Goal: Browse casually: Explore the website without a specific task or goal

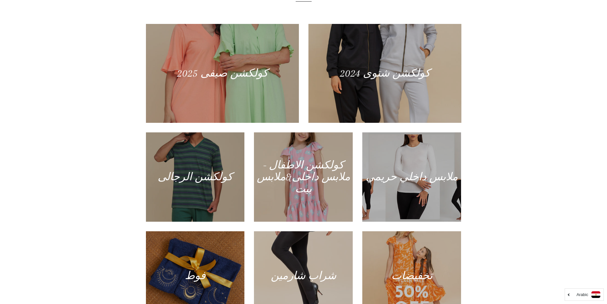
scroll to position [382, 0]
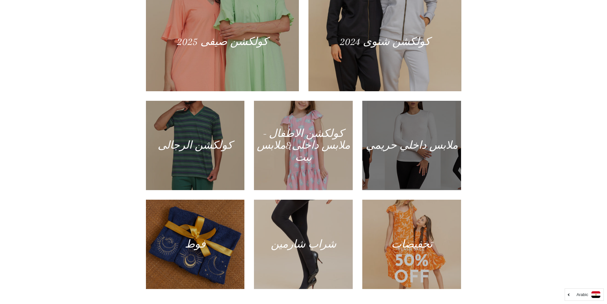
click at [387, 145] on div at bounding box center [412, 145] width 102 height 92
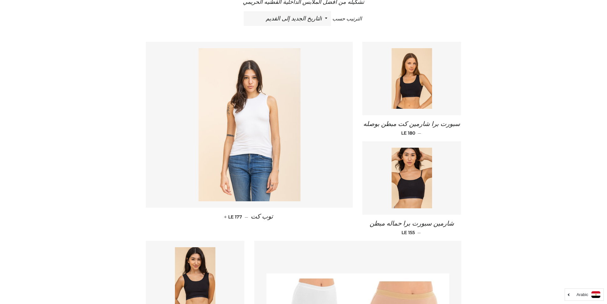
scroll to position [255, 0]
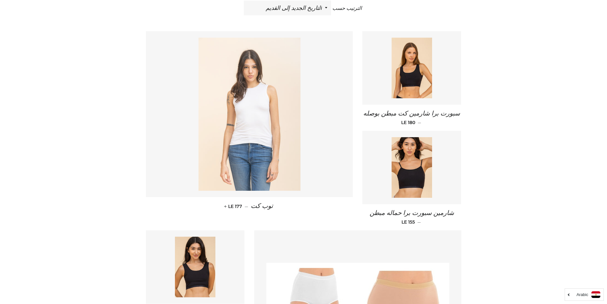
click at [248, 138] on img at bounding box center [250, 114] width 102 height 153
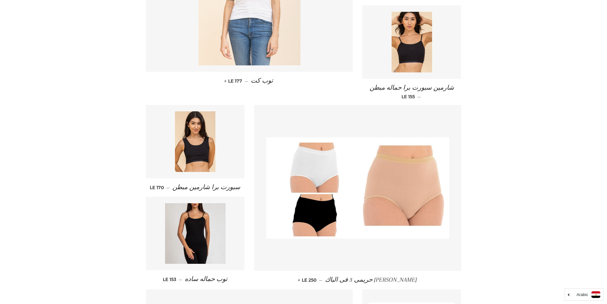
scroll to position [382, 0]
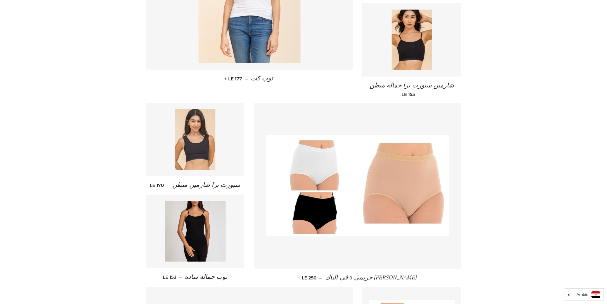
click at [193, 149] on img at bounding box center [195, 139] width 40 height 61
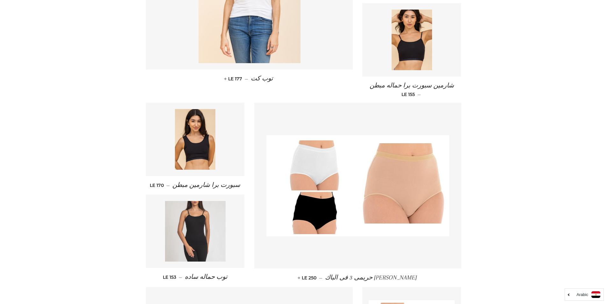
click at [200, 219] on img at bounding box center [195, 231] width 61 height 61
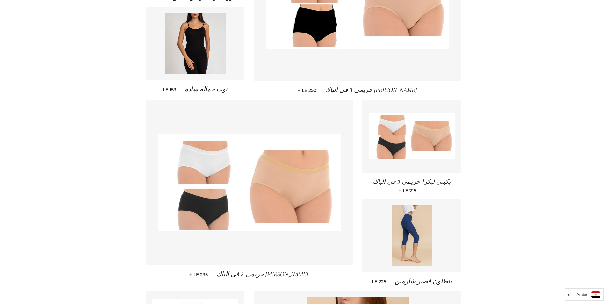
scroll to position [574, 0]
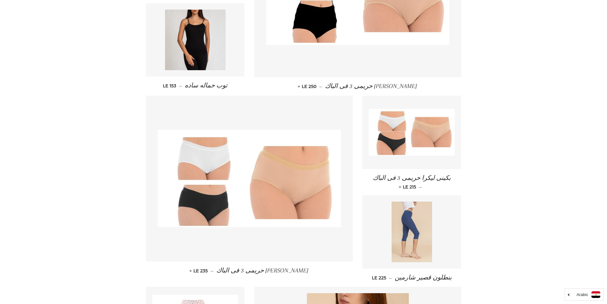
click at [407, 224] on img at bounding box center [412, 231] width 40 height 61
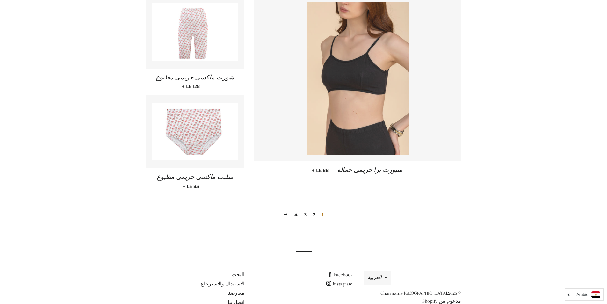
scroll to position [882, 0]
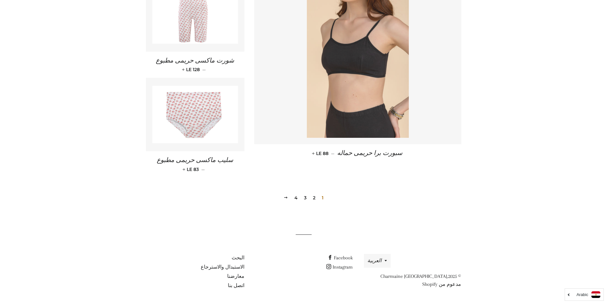
click at [345, 77] on img at bounding box center [358, 61] width 102 height 153
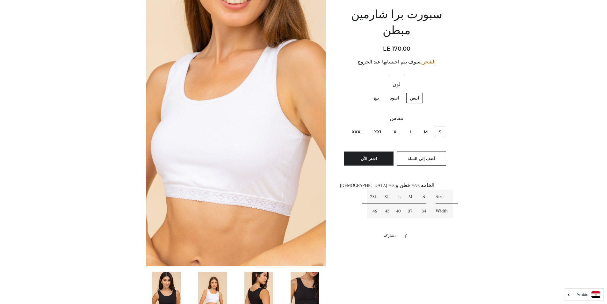
scroll to position [96, 0]
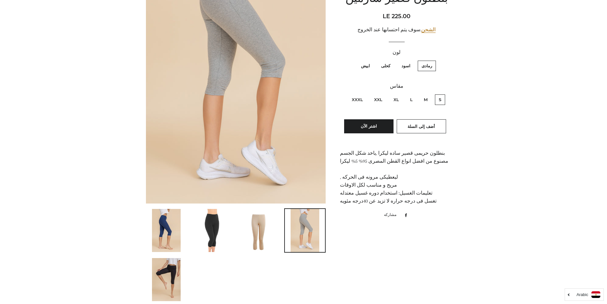
scroll to position [191, 0]
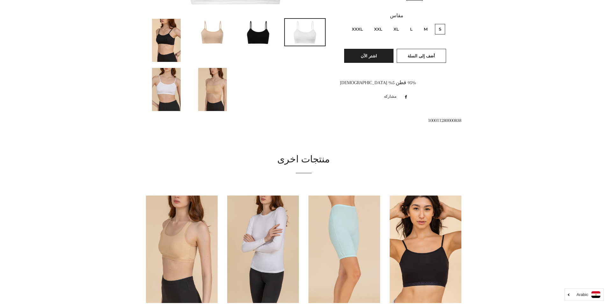
scroll to position [223, 0]
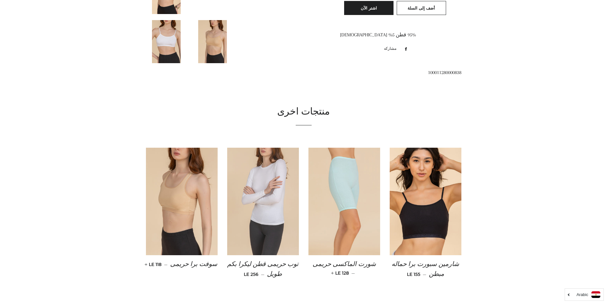
click at [274, 191] on img at bounding box center [263, 202] width 72 height 108
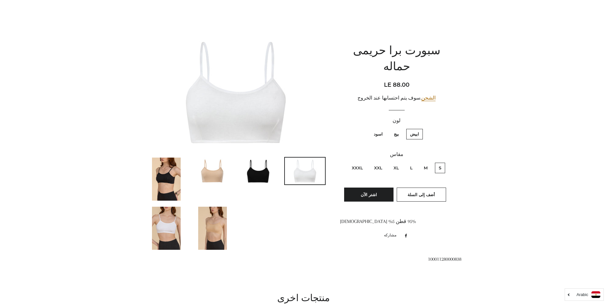
scroll to position [0, 0]
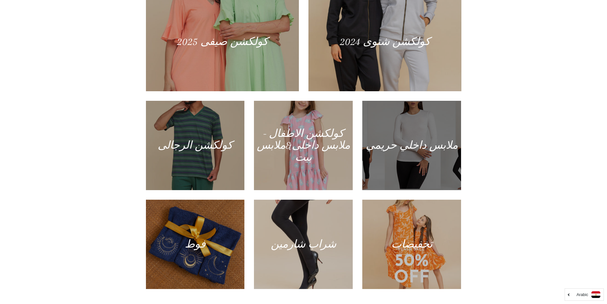
click at [390, 152] on div at bounding box center [412, 145] width 102 height 92
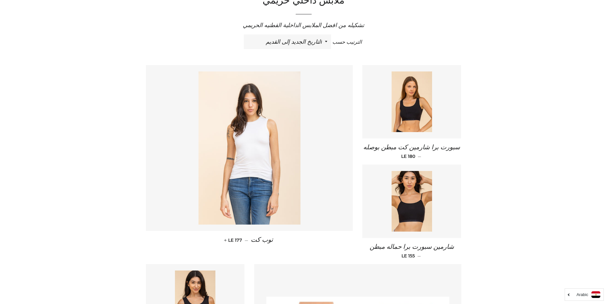
scroll to position [223, 0]
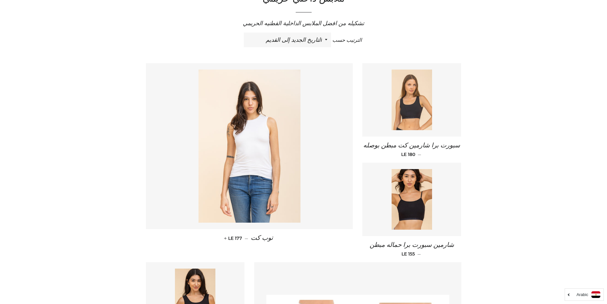
click at [411, 109] on img at bounding box center [412, 99] width 40 height 61
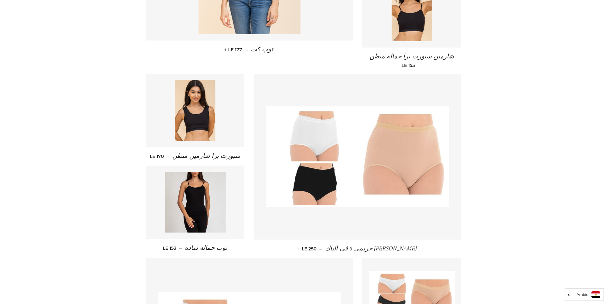
scroll to position [414, 0]
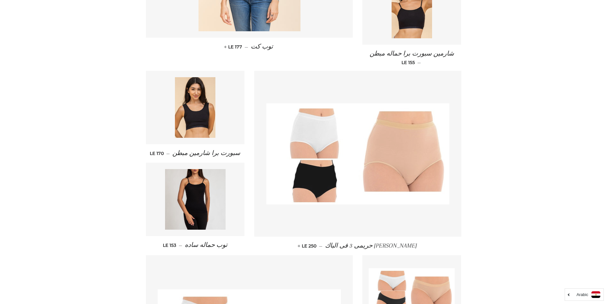
click at [365, 168] on img at bounding box center [357, 153] width 183 height 101
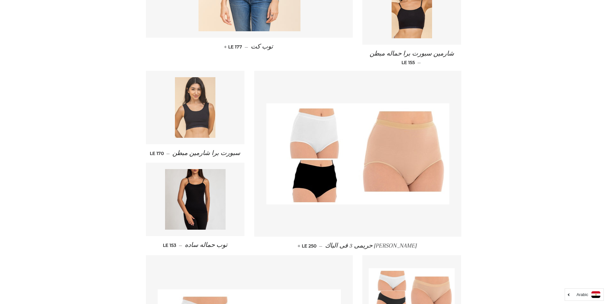
click at [200, 124] on img at bounding box center [195, 107] width 40 height 61
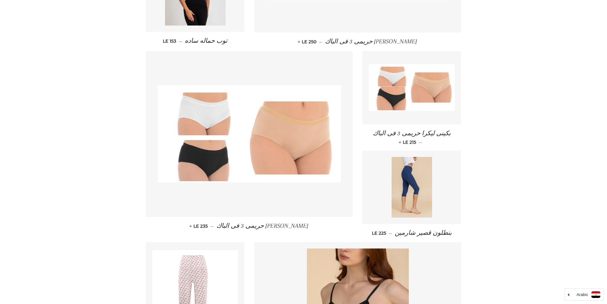
scroll to position [669, 0]
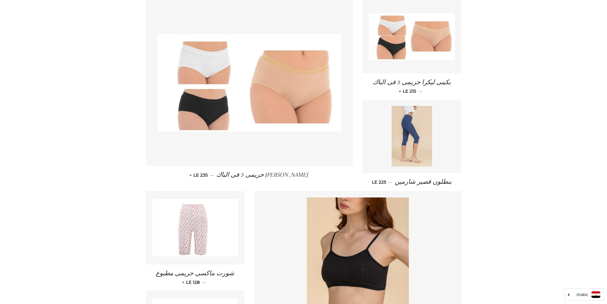
click at [410, 135] on img at bounding box center [412, 136] width 40 height 61
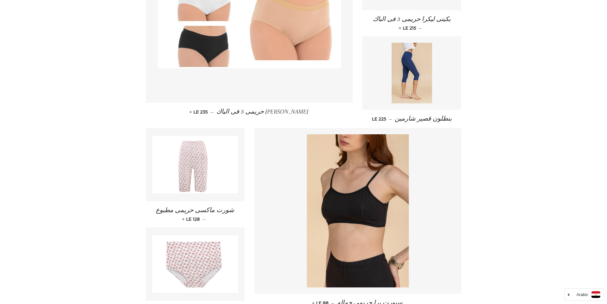
scroll to position [733, 0]
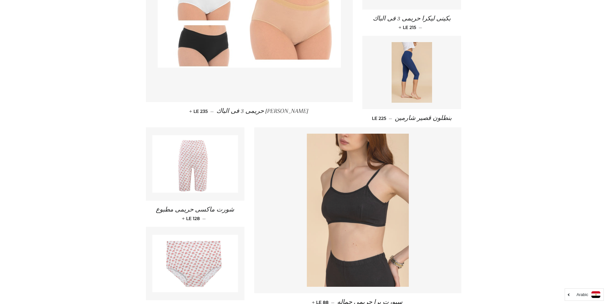
click at [359, 208] on img at bounding box center [358, 210] width 102 height 153
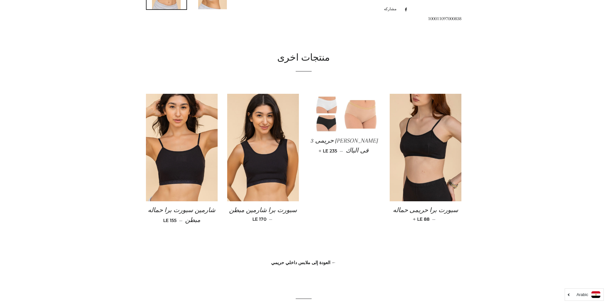
scroll to position [446, 0]
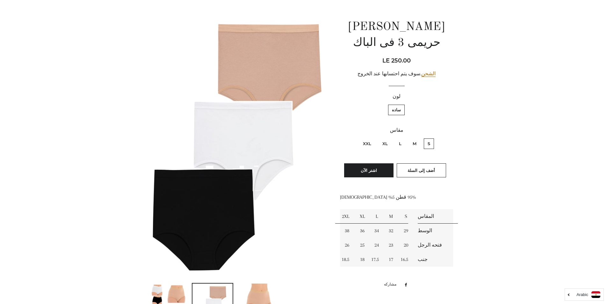
scroll to position [64, 0]
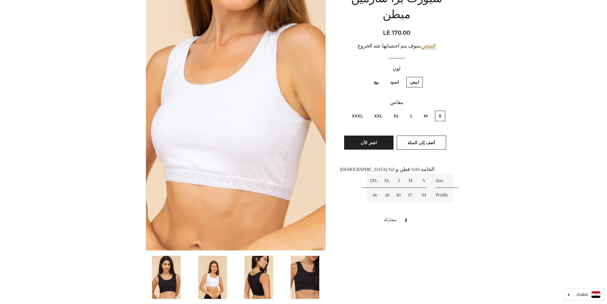
scroll to position [127, 0]
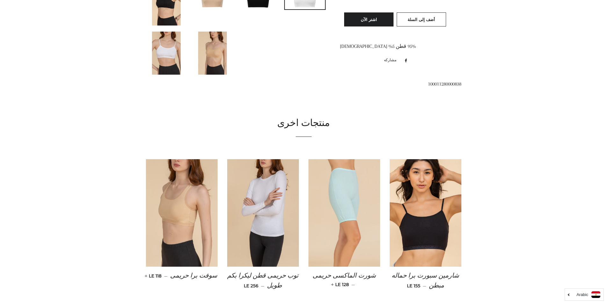
scroll to position [223, 0]
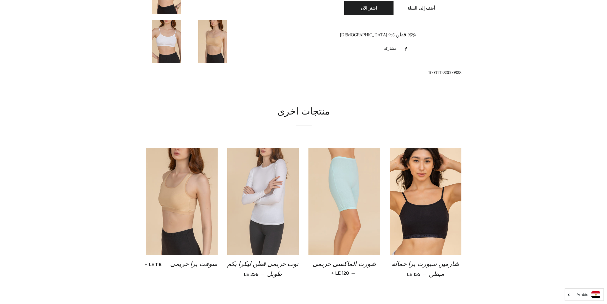
click at [266, 192] on img at bounding box center [263, 202] width 72 height 108
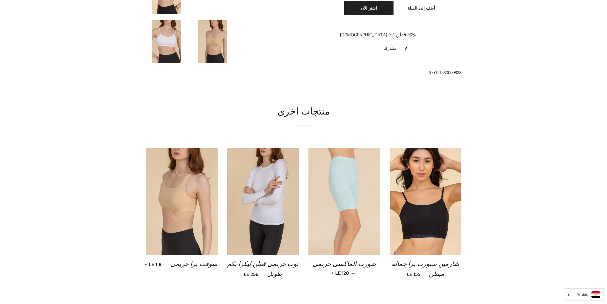
click at [347, 198] on img at bounding box center [345, 202] width 72 height 108
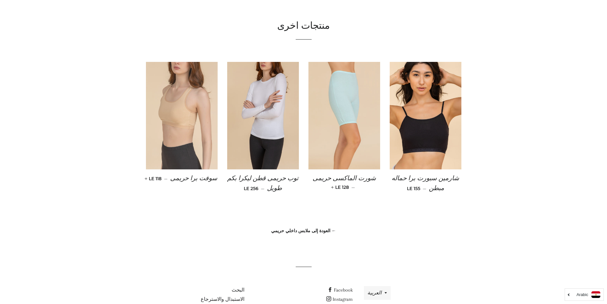
scroll to position [319, 0]
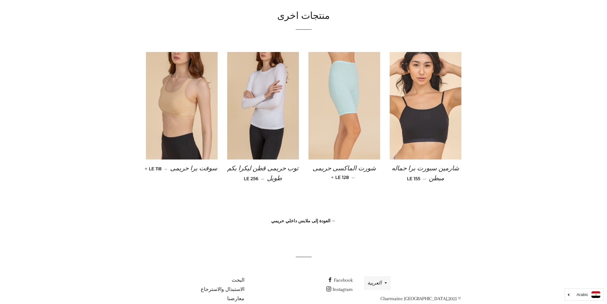
click at [404, 137] on img at bounding box center [426, 106] width 72 height 108
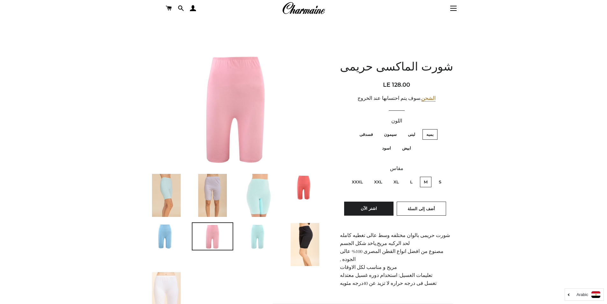
scroll to position [32, 0]
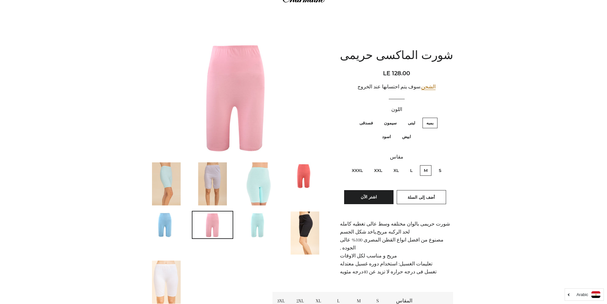
click at [208, 184] on img at bounding box center [212, 183] width 29 height 43
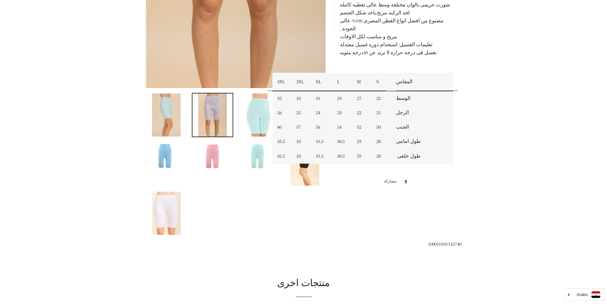
scroll to position [255, 0]
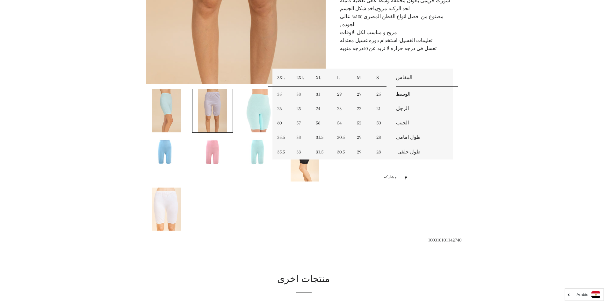
click at [254, 118] on img at bounding box center [258, 110] width 29 height 43
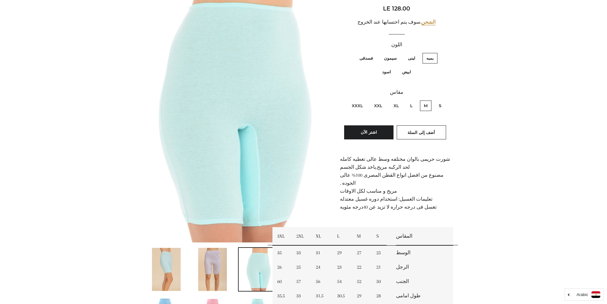
scroll to position [96, 0]
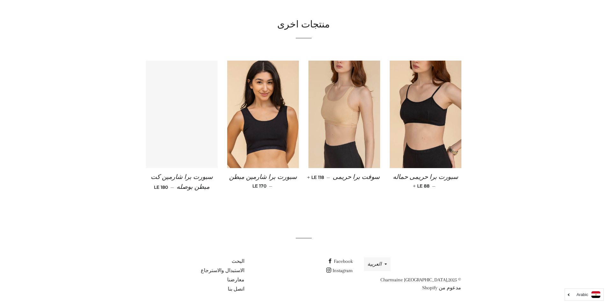
scroll to position [464, 0]
